Goal: Check status: Check status

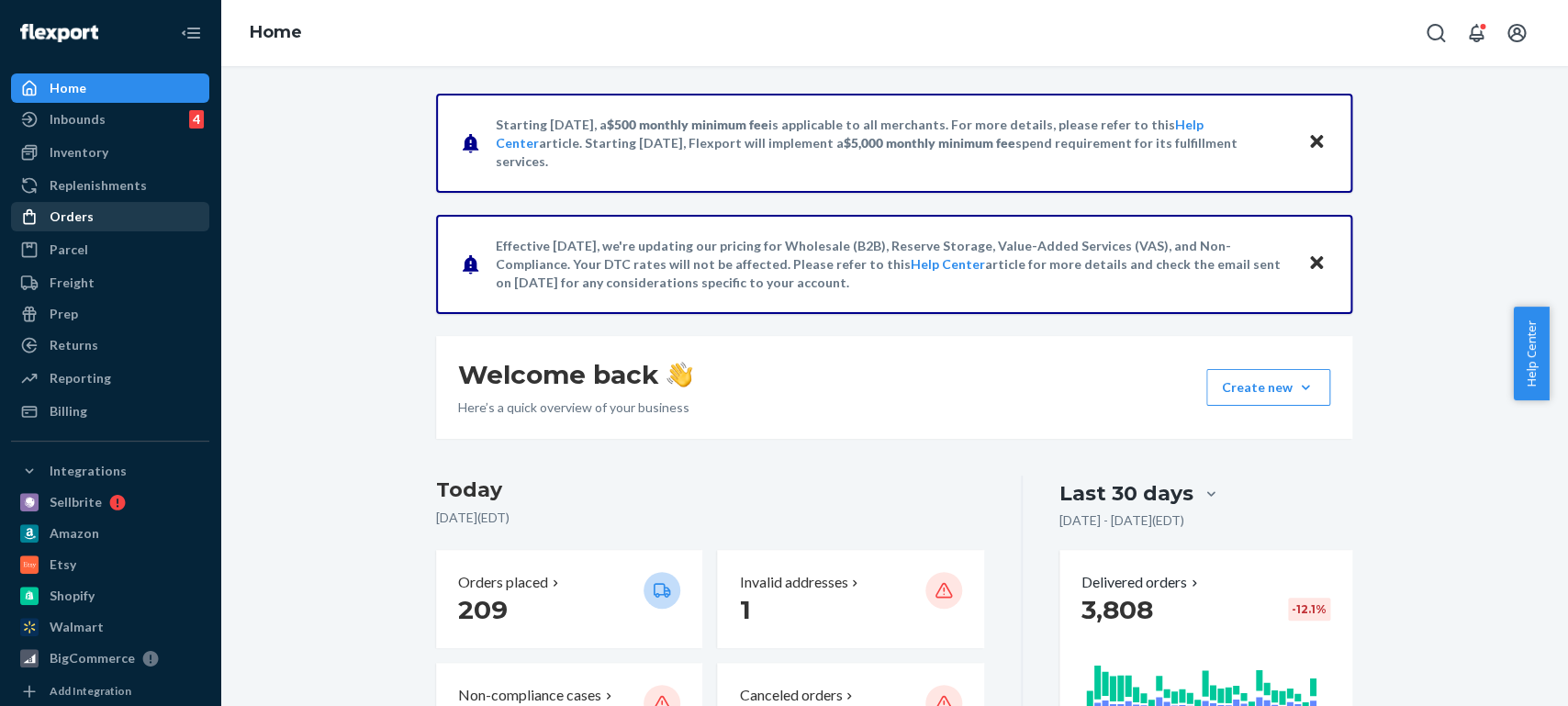
click at [80, 212] on div "Orders" at bounding box center [71, 216] width 44 height 18
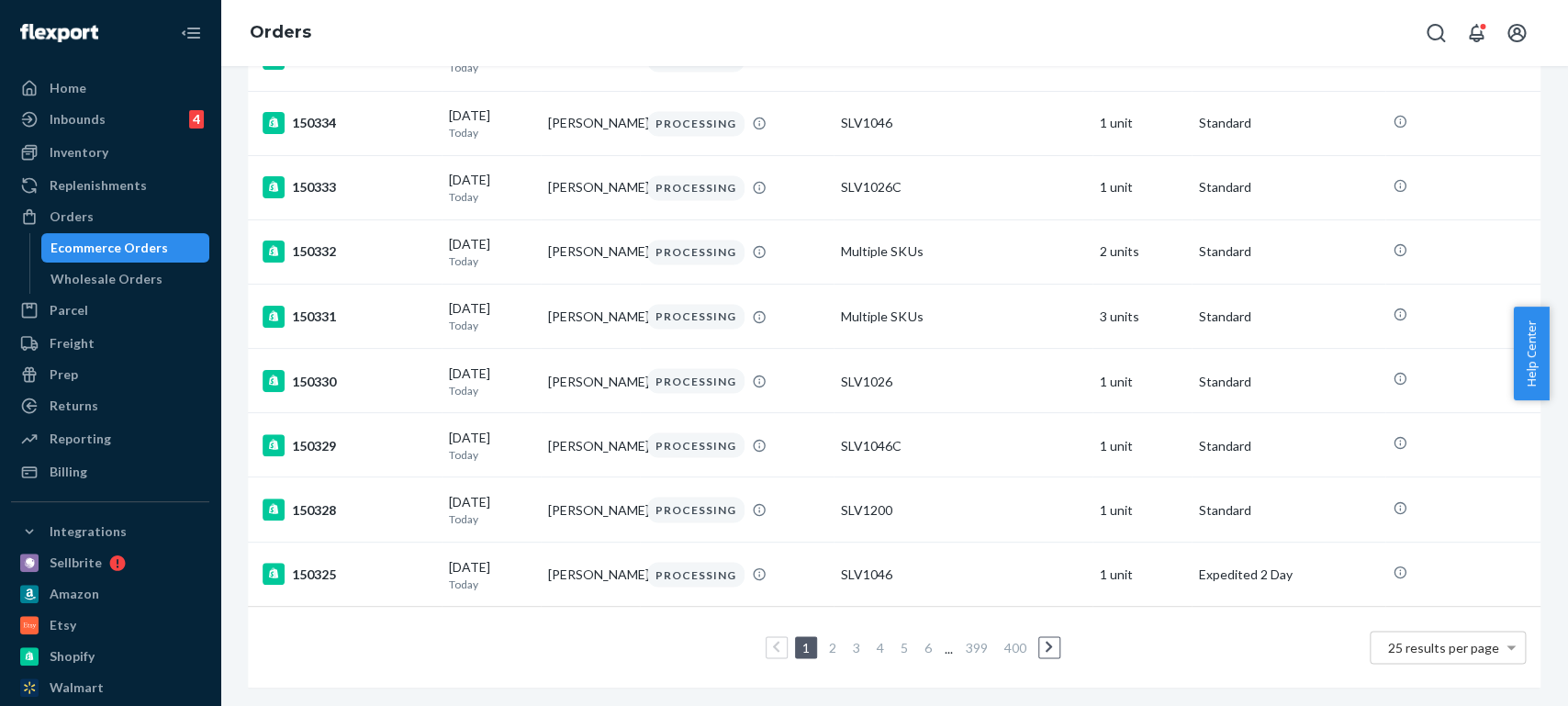
scroll to position [1301, 0]
click at [825, 638] on link "2" at bounding box center [832, 646] width 15 height 16
click at [849, 638] on link "3" at bounding box center [856, 646] width 15 height 16
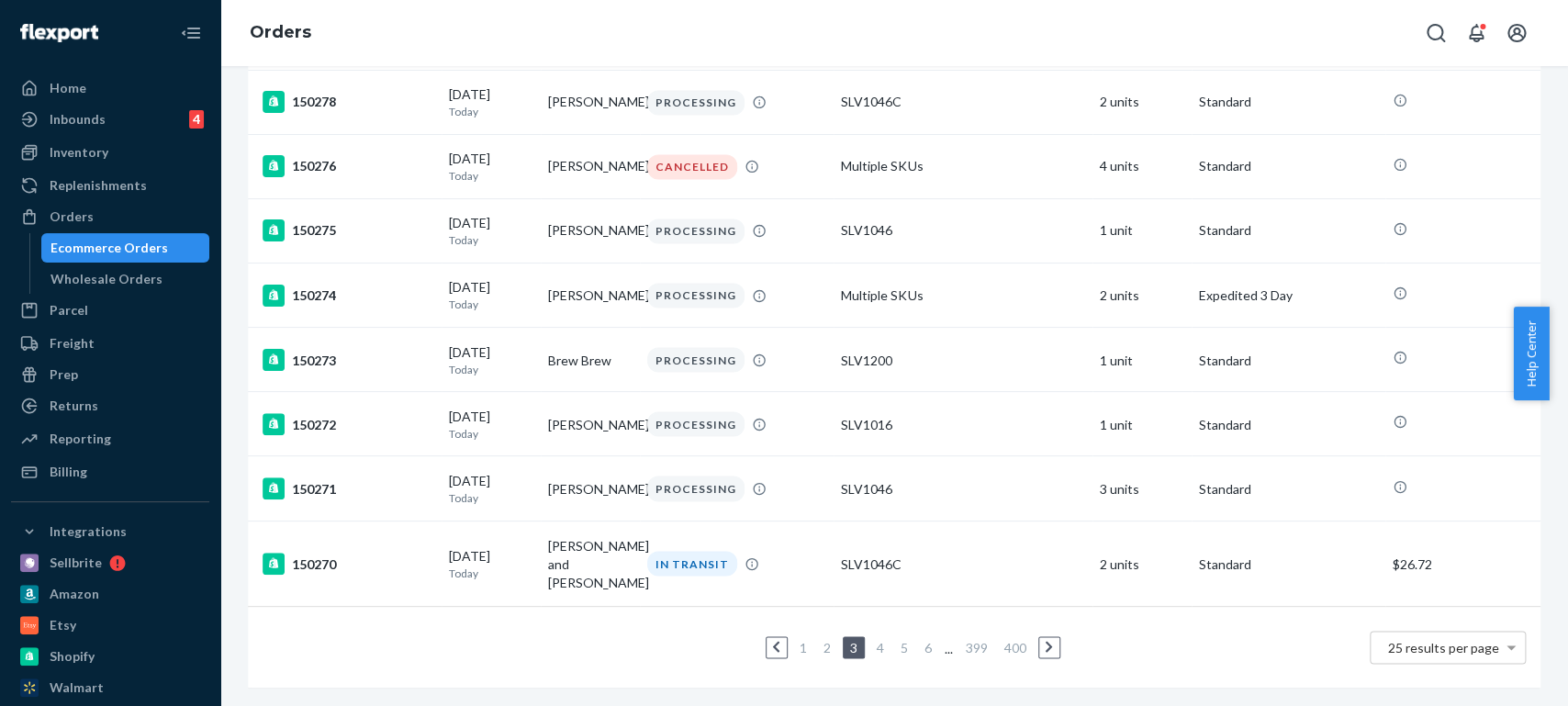
scroll to position [1355, 0]
click at [873, 638] on link "4" at bounding box center [880, 646] width 15 height 16
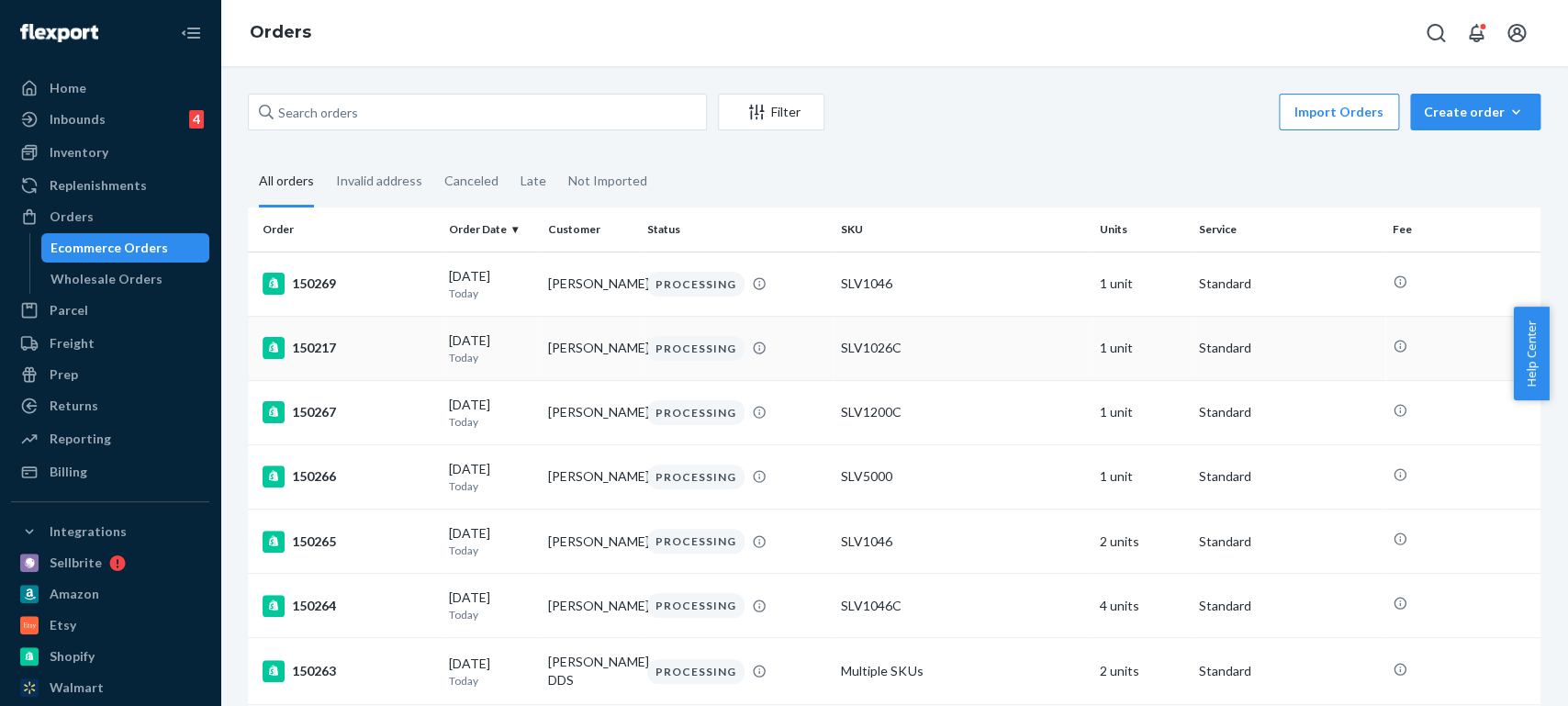
click at [327, 349] on div "150217" at bounding box center [348, 348] width 172 height 22
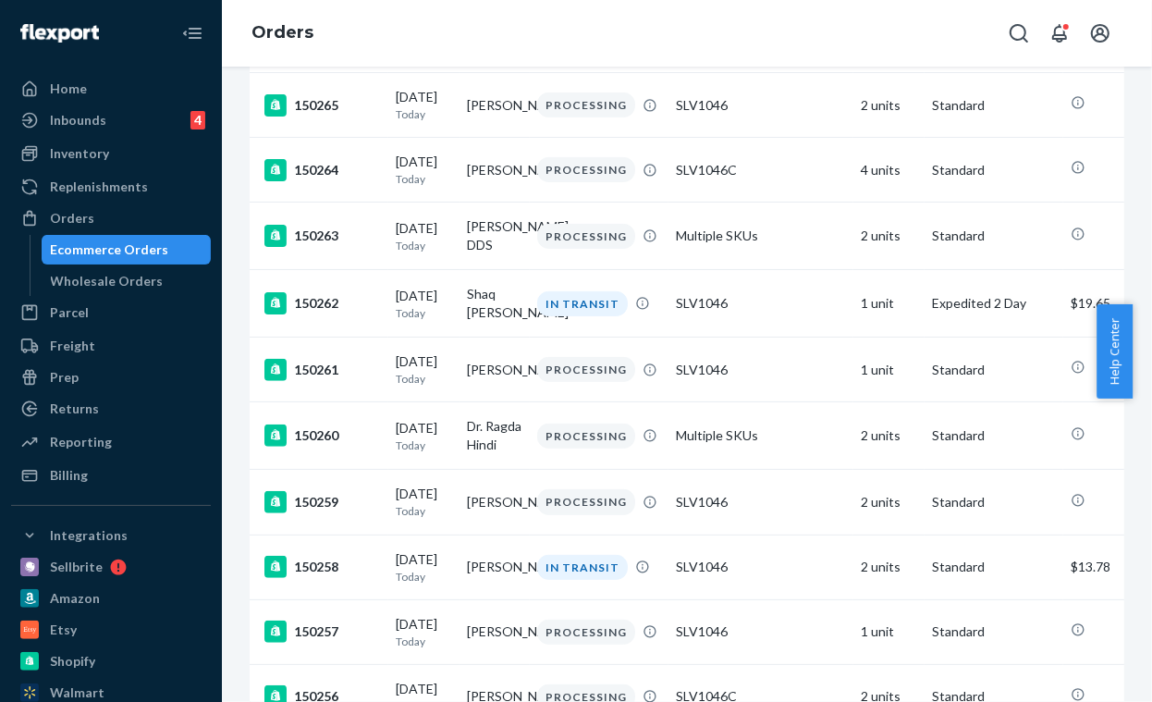
scroll to position [1420, 0]
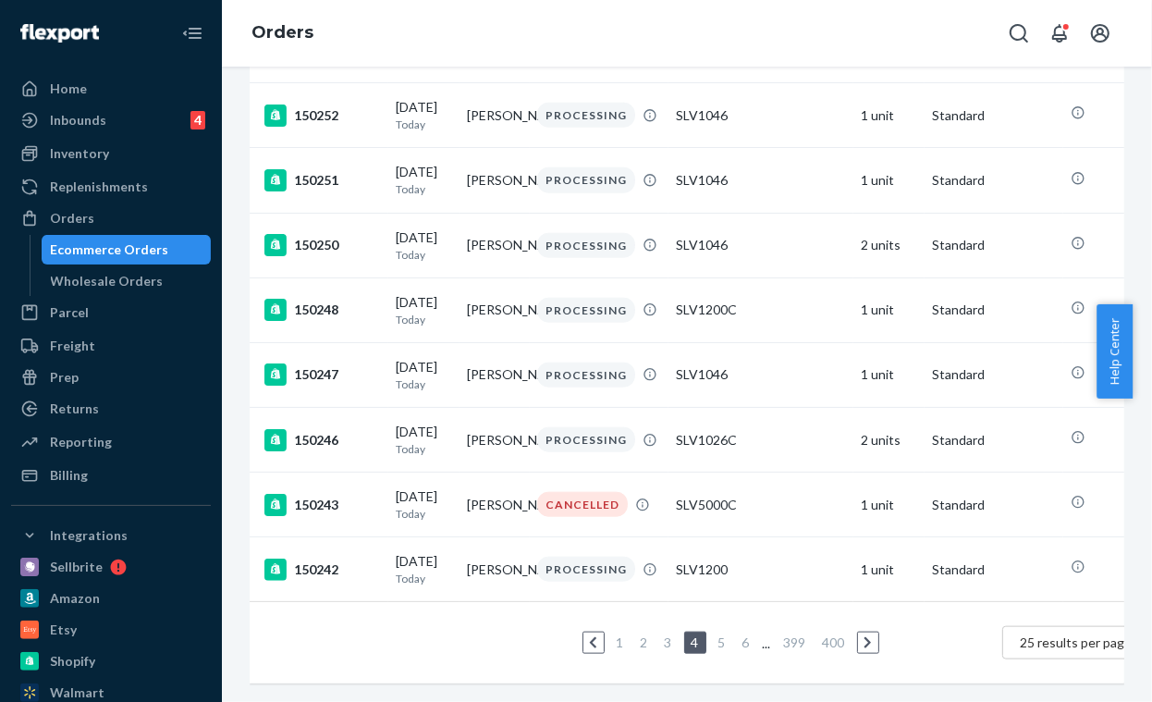
click at [669, 634] on link "3" at bounding box center [668, 642] width 15 height 16
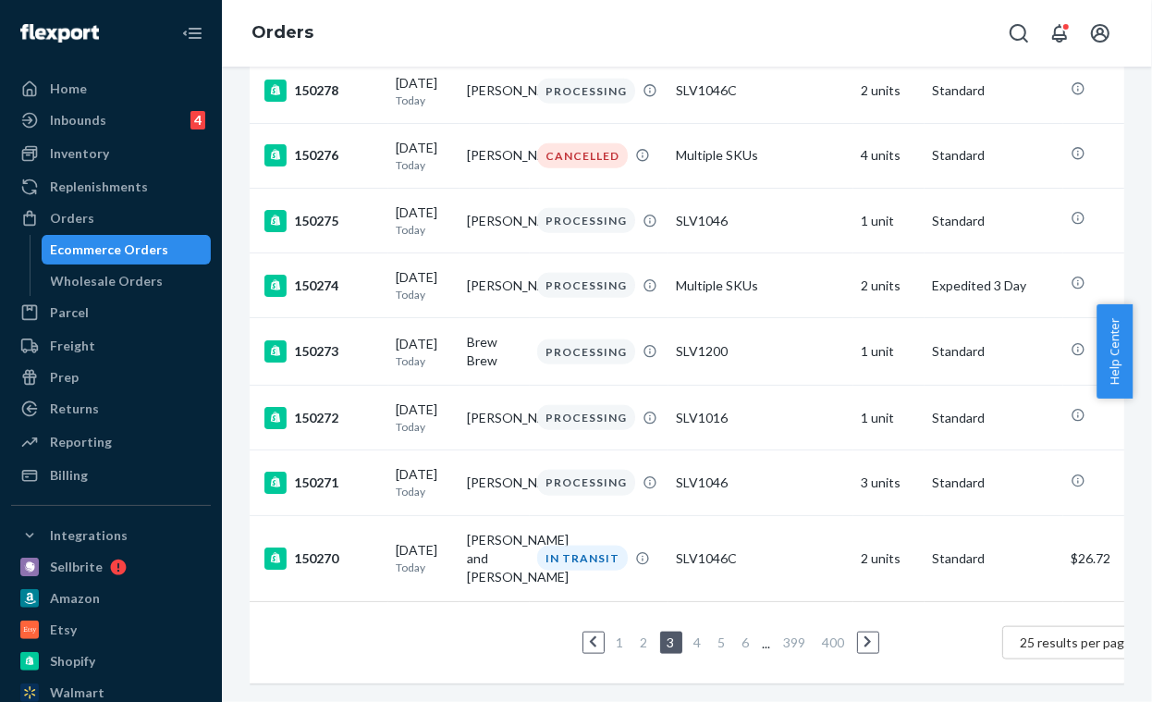
scroll to position [1535, 0]
